Goal: Find specific page/section: Find specific page/section

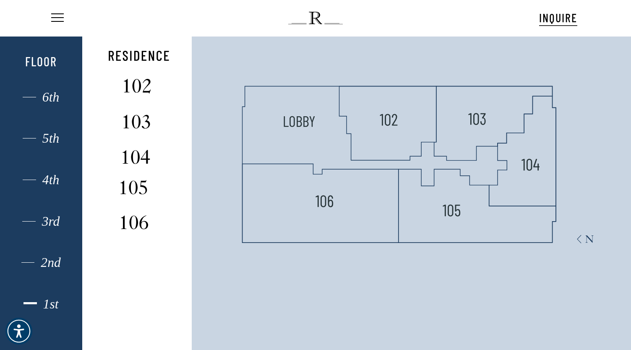
click at [413, 118] on polygon at bounding box center [387, 123] width 97 height 74
click at [404, 121] on polygon at bounding box center [387, 123] width 97 height 74
click at [375, 110] on polygon at bounding box center [387, 123] width 97 height 74
click at [382, 123] on img at bounding box center [389, 118] width 22 height 22
click at [60, 21] on span "Navigation Menu" at bounding box center [57, 18] width 9 height 12
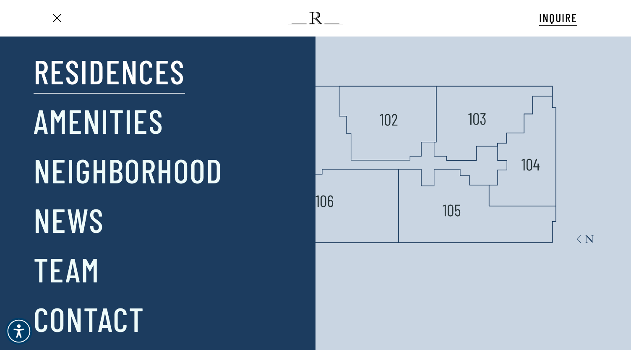
click at [57, 21] on span "Navigation Menu" at bounding box center [57, 18] width 9 height 12
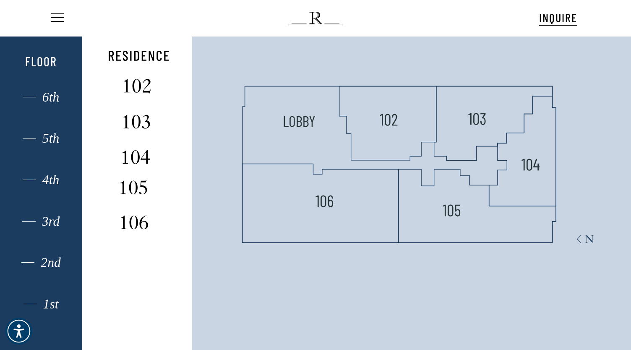
click at [44, 18] on div "Menu INQUIRE Menu Menu No menu assigned" at bounding box center [316, 18] width 600 height 37
click at [120, 61] on img at bounding box center [139, 56] width 60 height 18
click at [123, 64] on img at bounding box center [139, 56] width 60 height 18
click at [138, 79] on img at bounding box center [138, 84] width 56 height 22
click at [138, 81] on img at bounding box center [138, 84] width 56 height 22
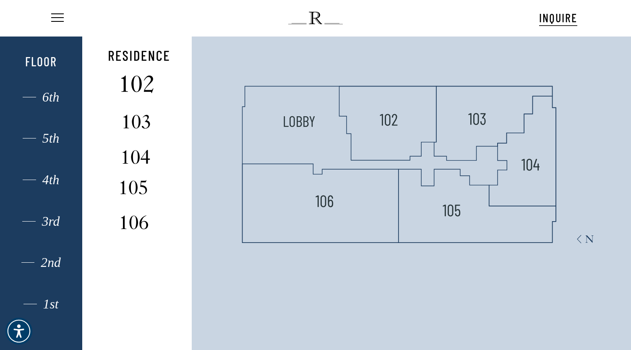
click at [138, 81] on img at bounding box center [138, 84] width 56 height 22
click at [55, 18] on span "Navigation Menu" at bounding box center [57, 18] width 9 height 12
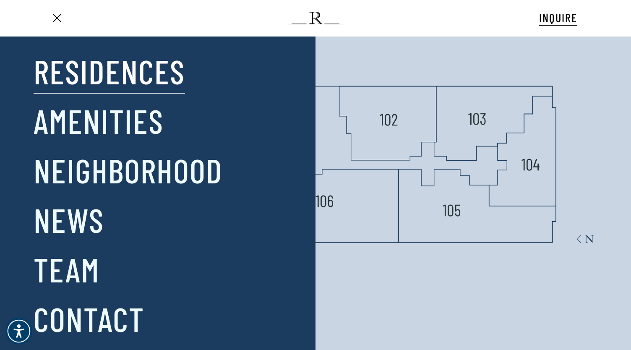
click at [92, 68] on link "Residences" at bounding box center [110, 71] width 152 height 44
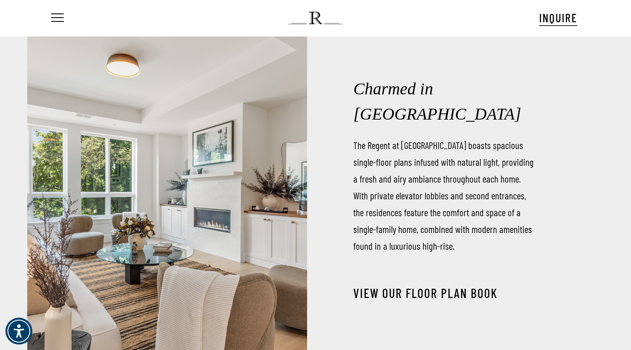
click at [469, 285] on link "View our Floor Plan Book" at bounding box center [425, 292] width 144 height 15
